Goal: Navigation & Orientation: Find specific page/section

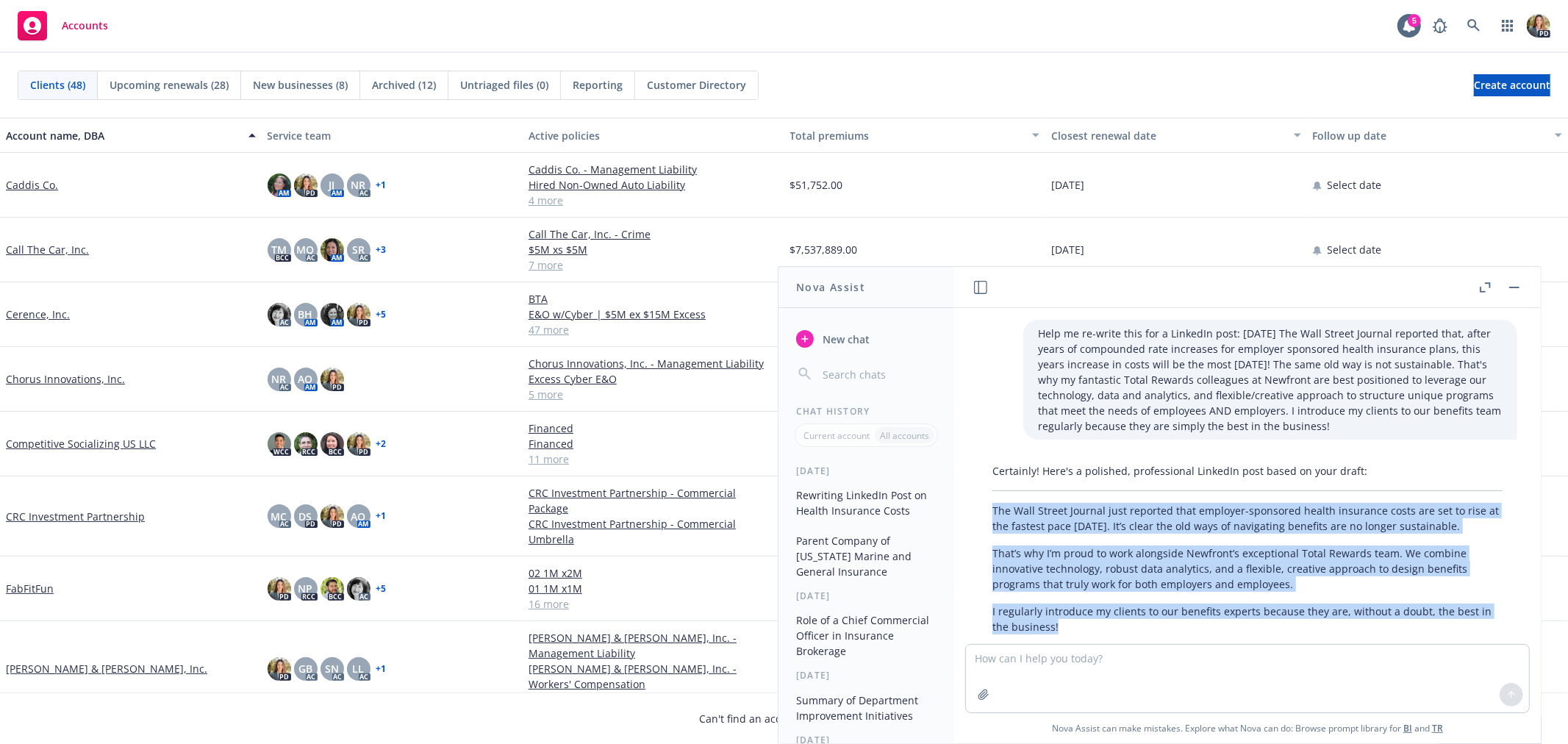
scroll to position [86, 0]
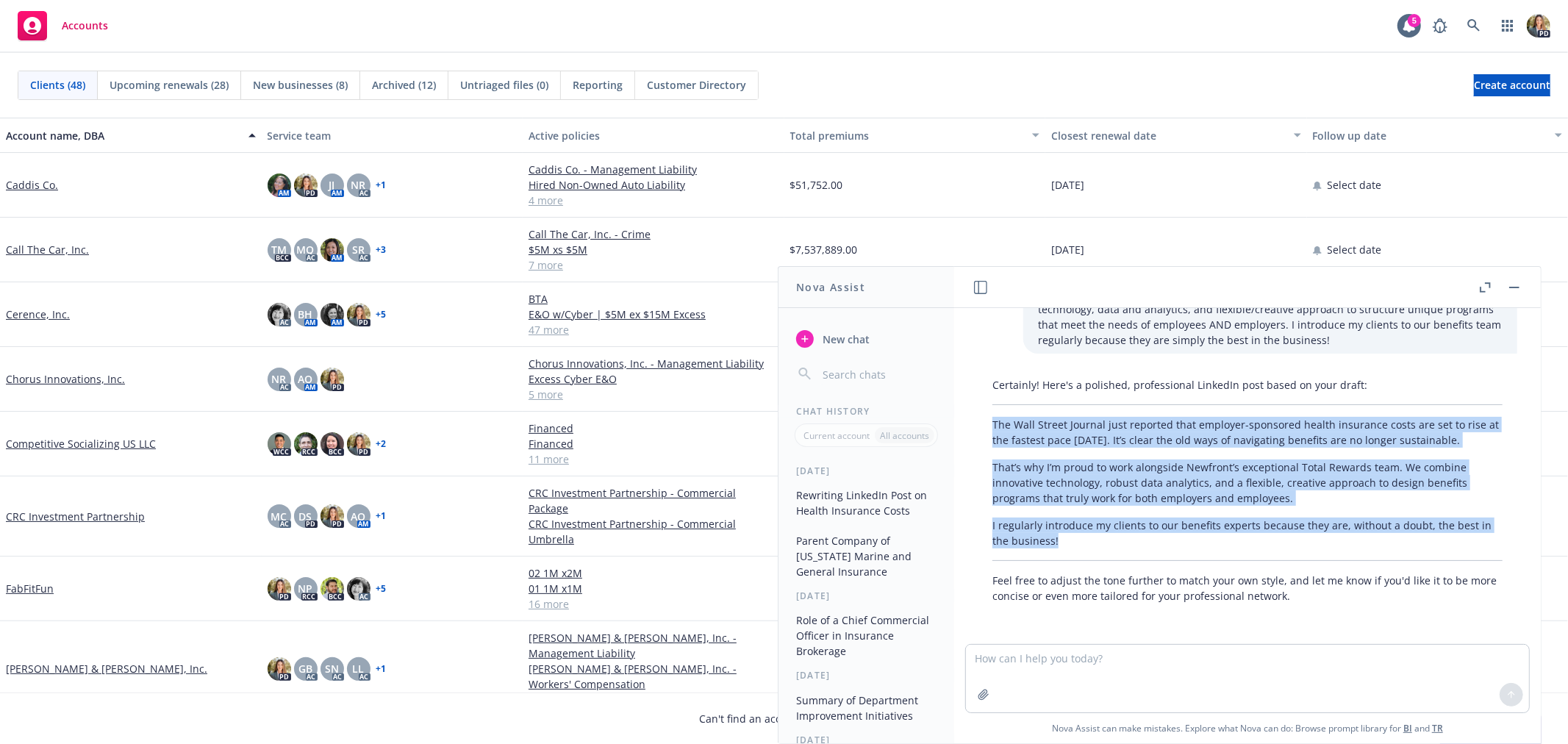
click at [1512, 280] on button "button" at bounding box center [1514, 287] width 18 height 18
